Goal: Transaction & Acquisition: Purchase product/service

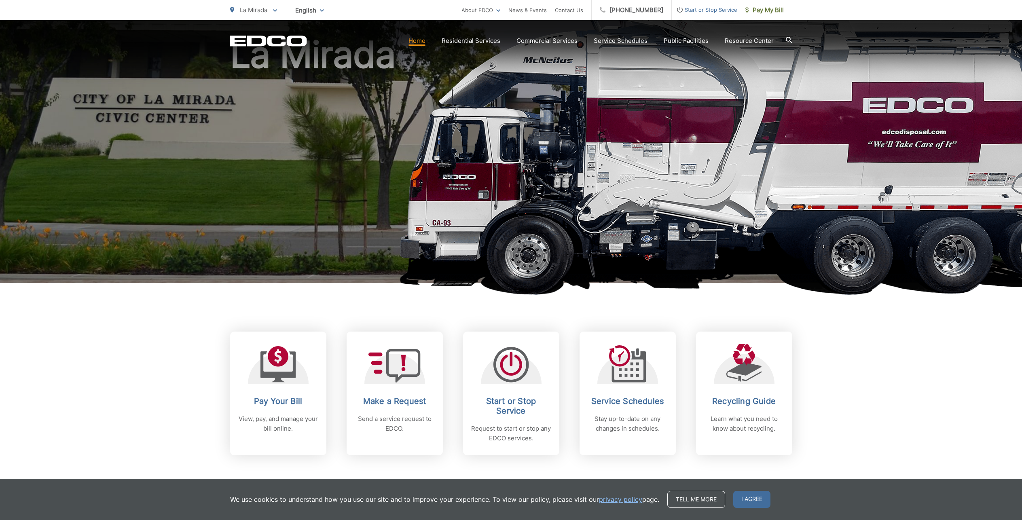
scroll to position [81, 0]
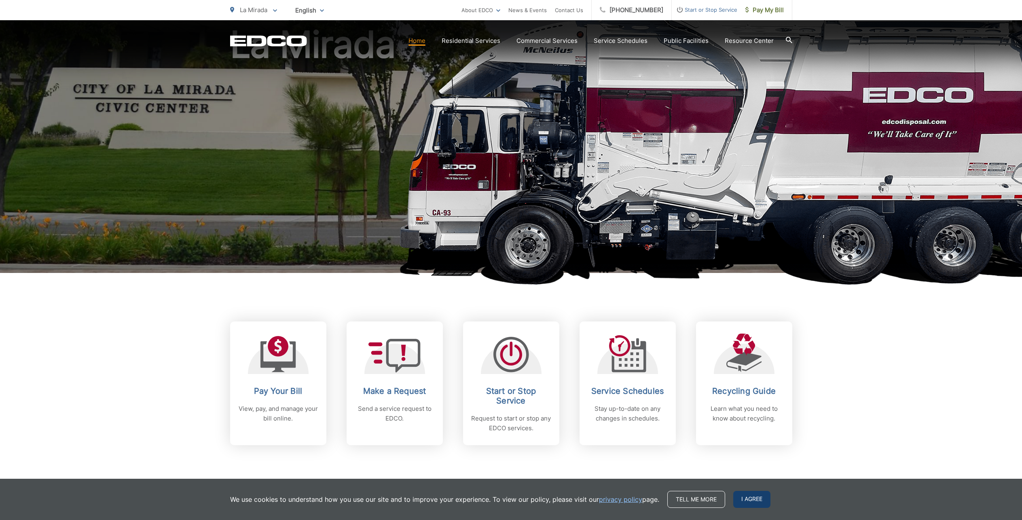
click at [749, 496] on span "I agree" at bounding box center [751, 499] width 37 height 17
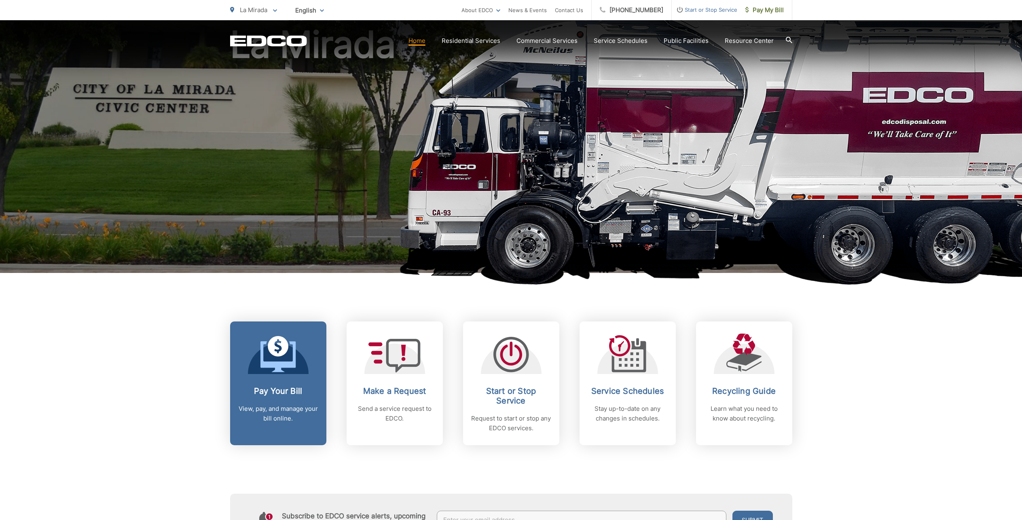
click at [272, 354] on icon at bounding box center [278, 346] width 21 height 21
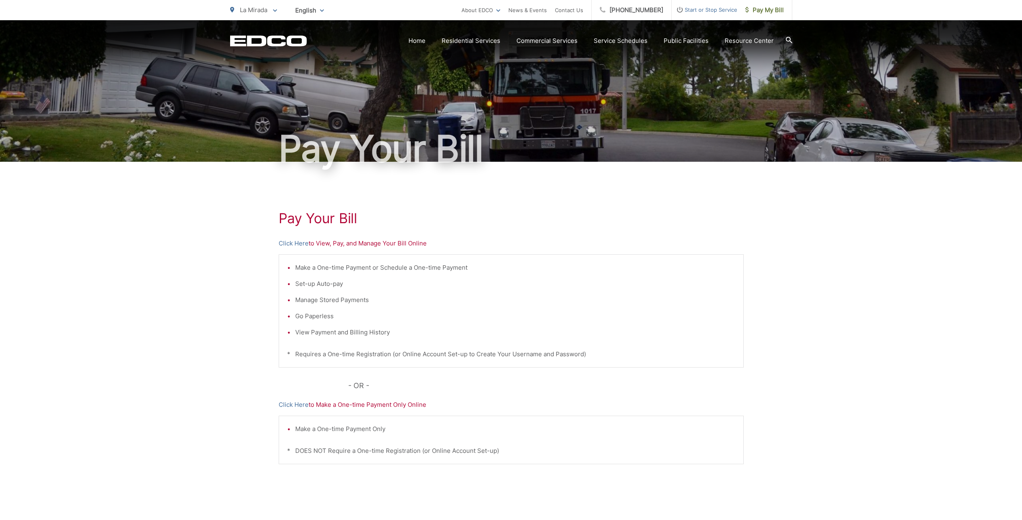
click at [803, 228] on div "Pay Your [PERSON_NAME] Here to View, Pay, and Manage Your Bill Online Make a On…" at bounding box center [511, 343] width 1022 height 363
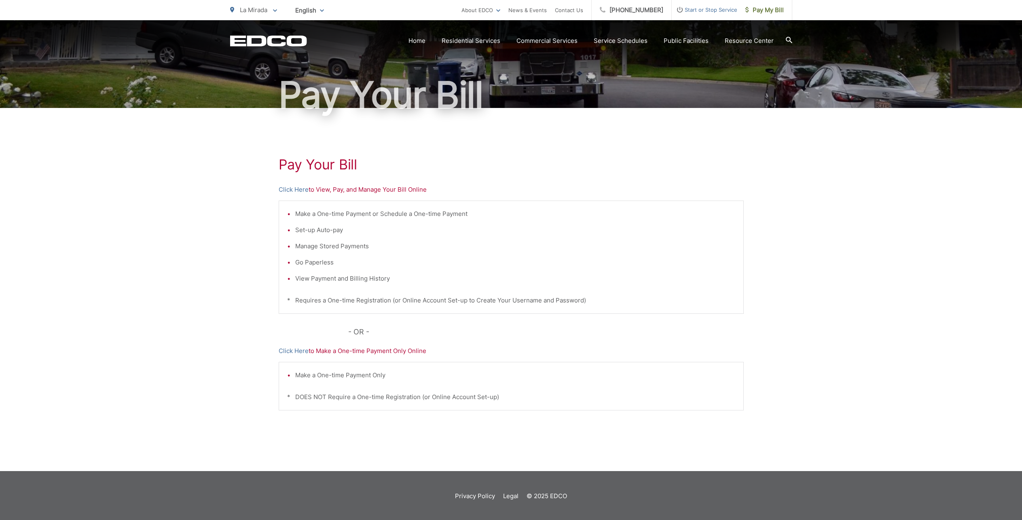
scroll to position [55, 0]
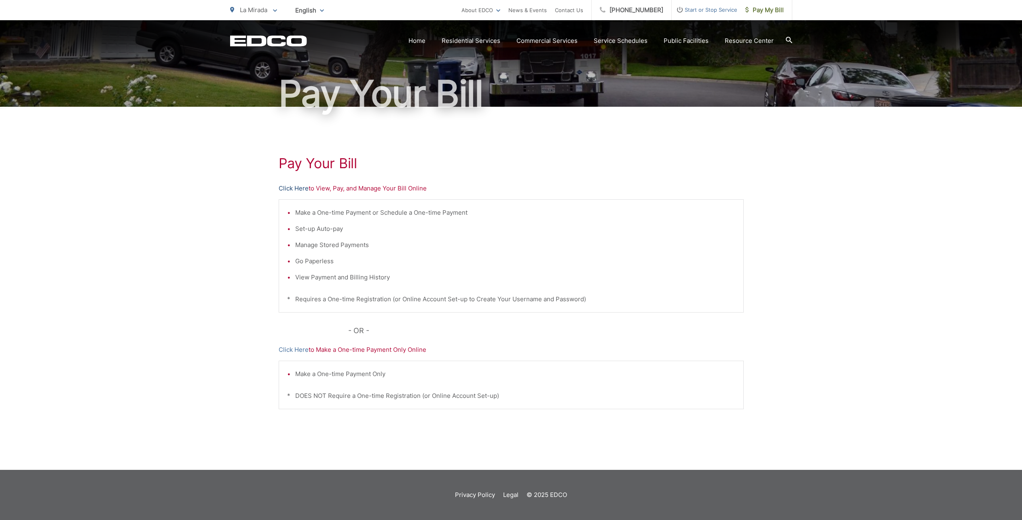
click at [298, 189] on link "Click Here" at bounding box center [294, 189] width 30 height 10
